Goal: Contribute content

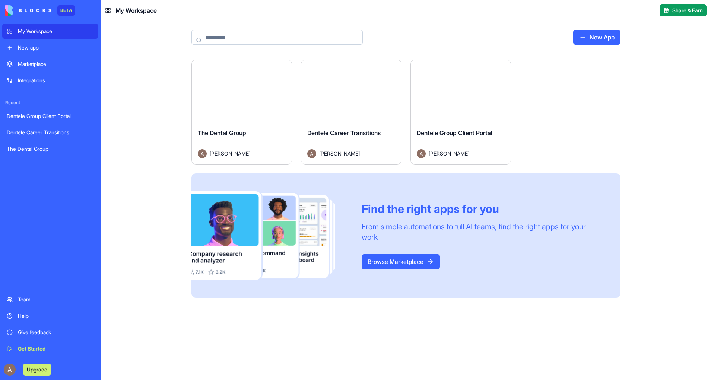
click at [378, 144] on div "Dentele Career Transitions" at bounding box center [351, 138] width 88 height 21
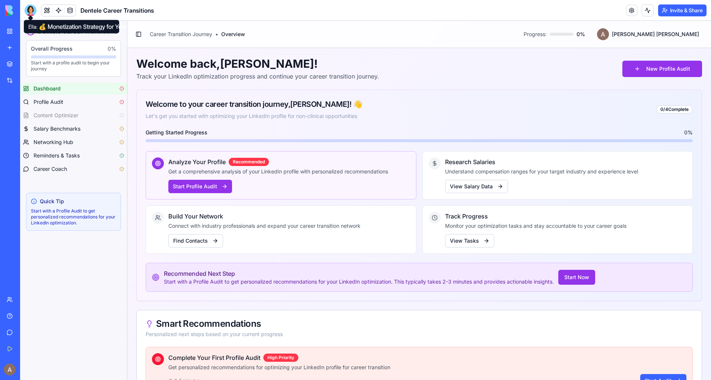
click at [30, 11] on div at bounding box center [31, 10] width 12 height 12
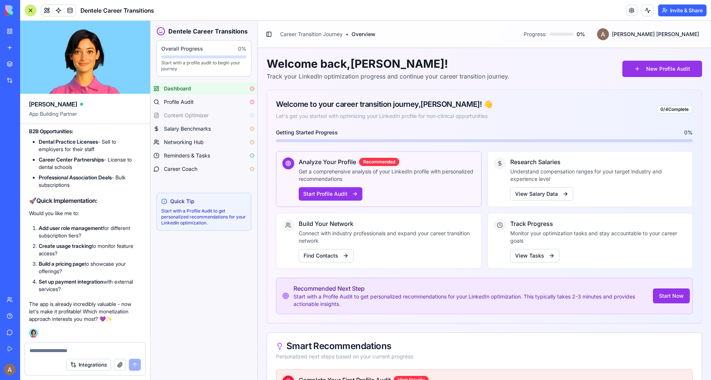
click at [90, 350] on textarea at bounding box center [84, 350] width 111 height 7
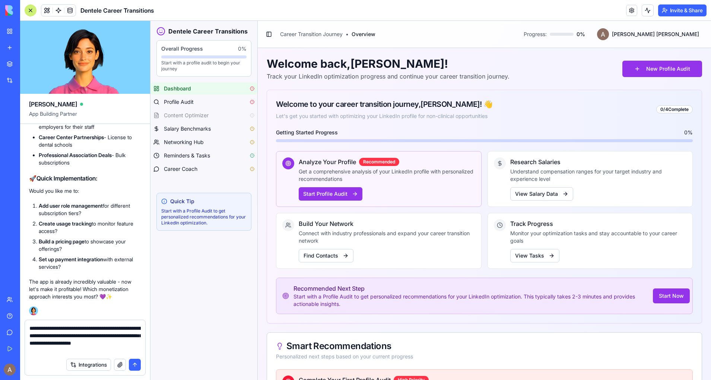
type textarea "**********"
click at [136, 363] on button "submit" at bounding box center [135, 365] width 12 height 12
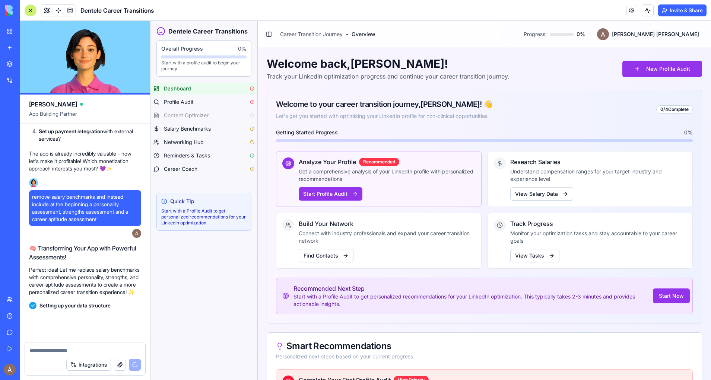
scroll to position [10488, 0]
